Goal: Communication & Community: Ask a question

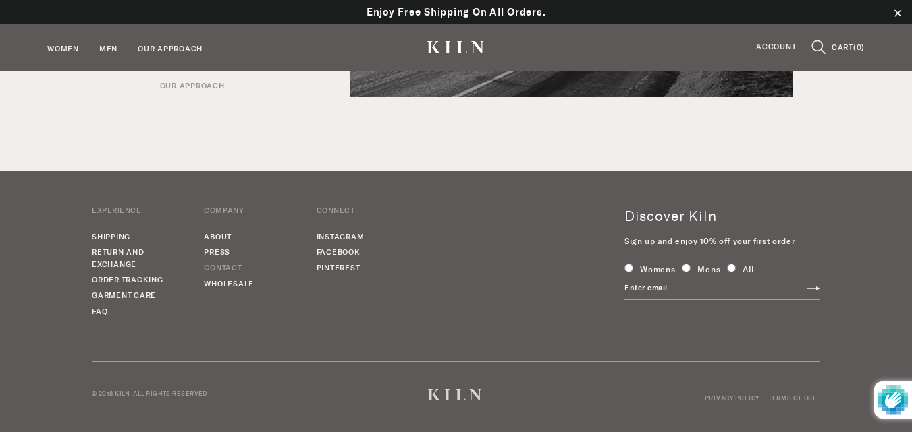
click at [219, 271] on link "Contact" at bounding box center [250, 268] width 92 height 13
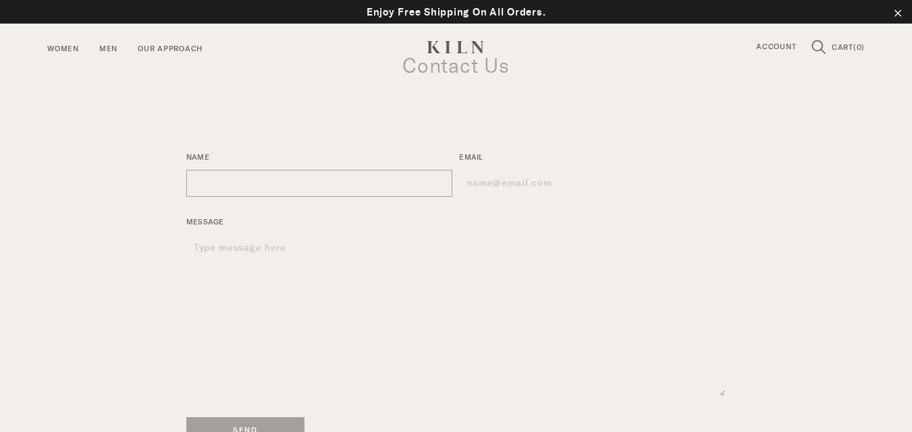
click at [267, 182] on input "Name" at bounding box center [319, 183] width 267 height 27
type input "Ferra smith"
click at [488, 188] on input "Email" at bounding box center [592, 183] width 267 height 27
type input "ferraksmith@gmail.com"
click at [345, 252] on textarea "Message" at bounding box center [455, 316] width 539 height 163
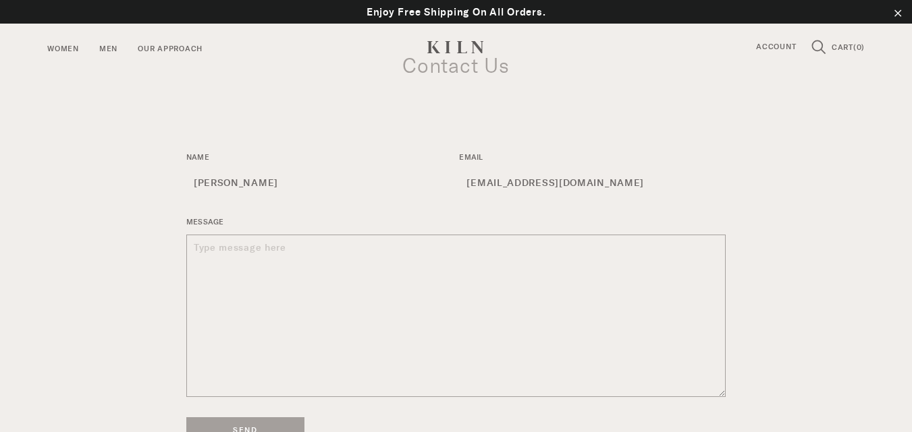
paste textarea "Hi there, I was checking out your store an noticed some o your products aren't …"
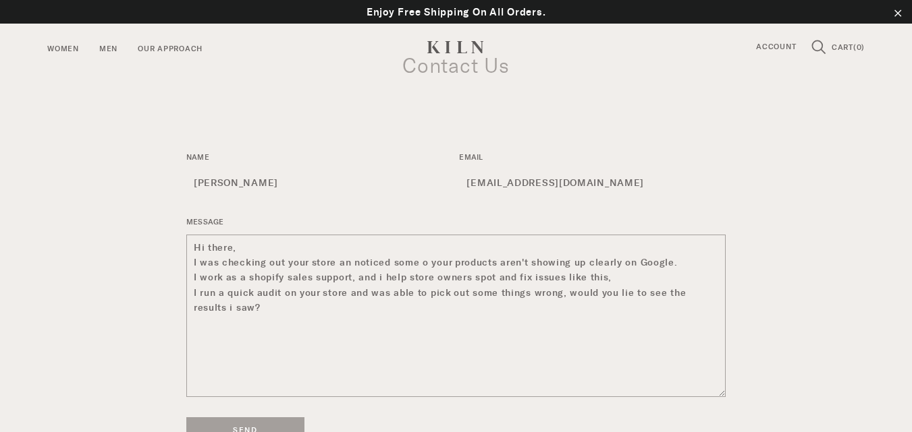
drag, startPoint x: 239, startPoint y: 278, endPoint x: 193, endPoint y: 280, distance: 45.9
click at [193, 280] on textarea "Hi there, I was checking out your store an noticed some o your products aren't …" at bounding box center [455, 316] width 539 height 163
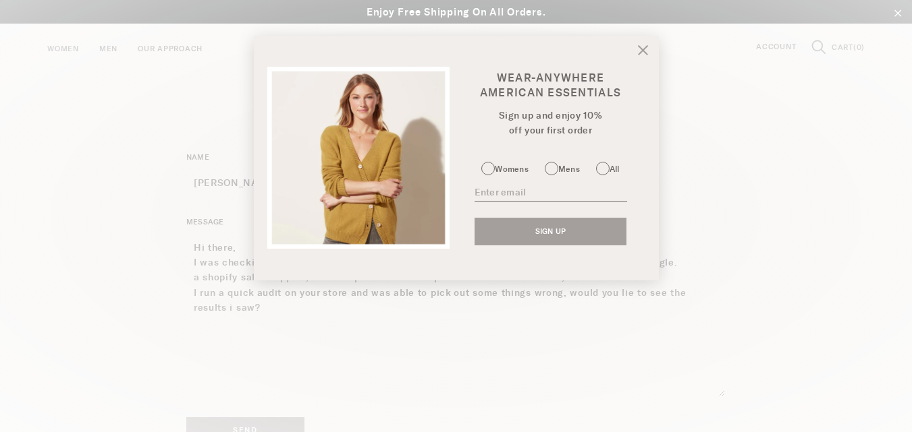
click at [645, 47] on icon at bounding box center [642, 49] width 9 height 9
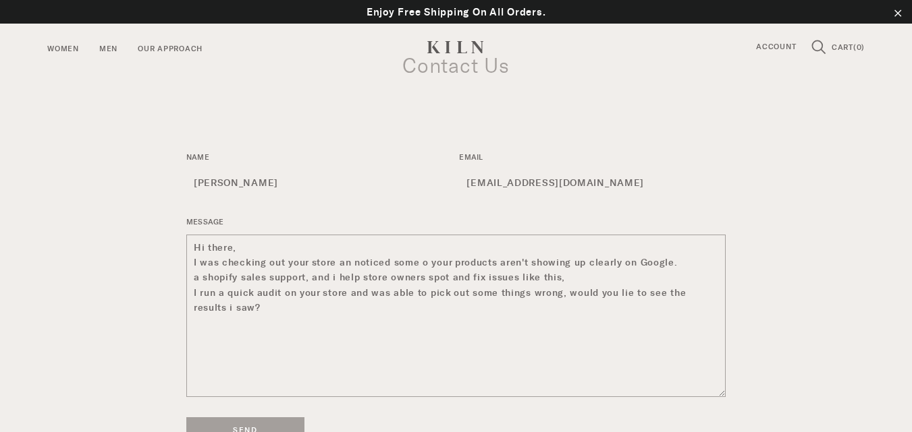
click at [194, 275] on textarea "Hi there, I was checking out your store an noticed some o your products aren't …" at bounding box center [455, 316] width 539 height 163
click at [219, 276] on textarea "Hi there, I was checking out your store an noticed some o your products aren't …" at bounding box center [455, 316] width 539 height 163
type textarea "Hi there, I was checking out your store an noticed some o your products aren't …"
click at [254, 424] on input "Send" at bounding box center [245, 431] width 118 height 27
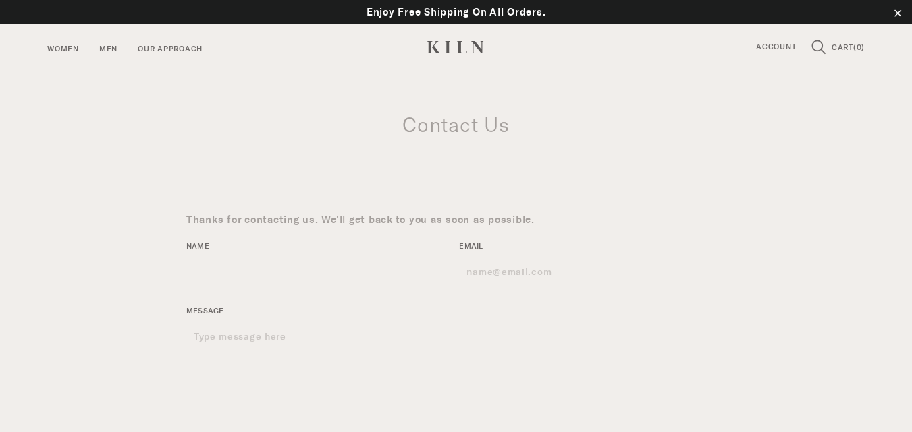
scroll to position [473, 0]
